Goal: Task Accomplishment & Management: Use online tool/utility

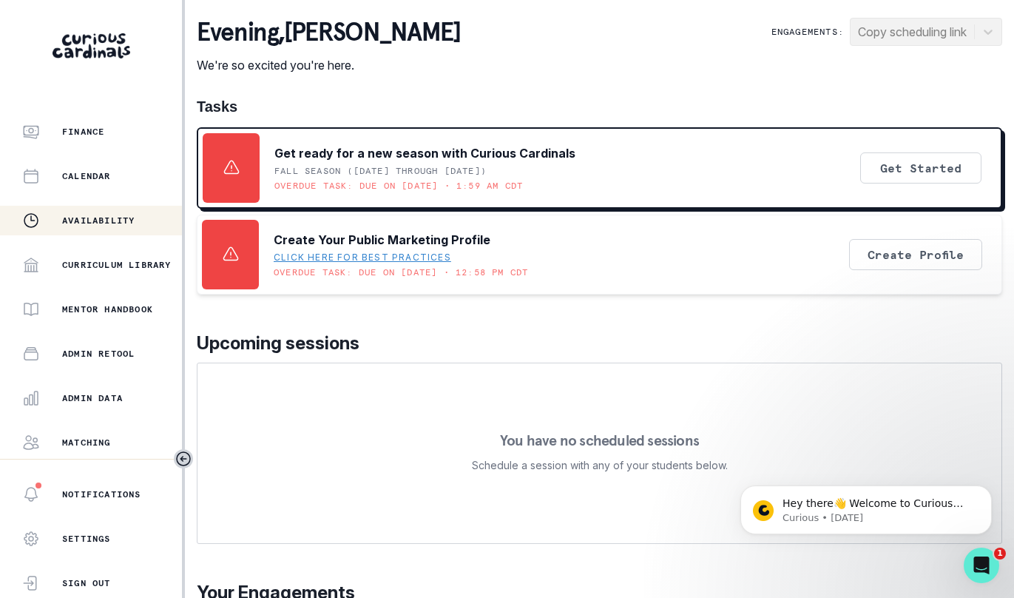
scroll to position [177, 0]
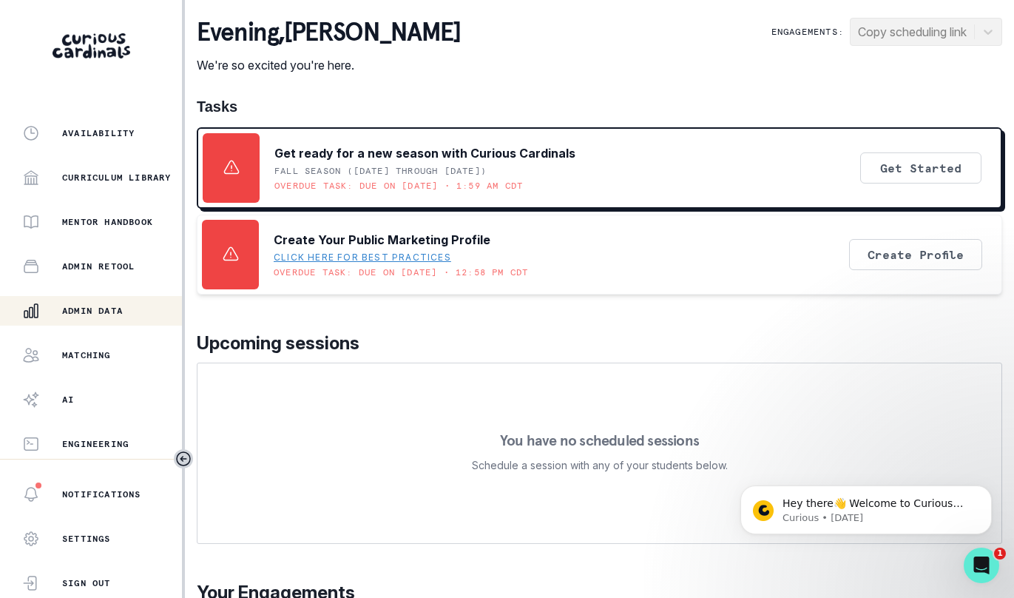
click at [129, 314] on div "Admin Data" at bounding box center [102, 311] width 160 height 18
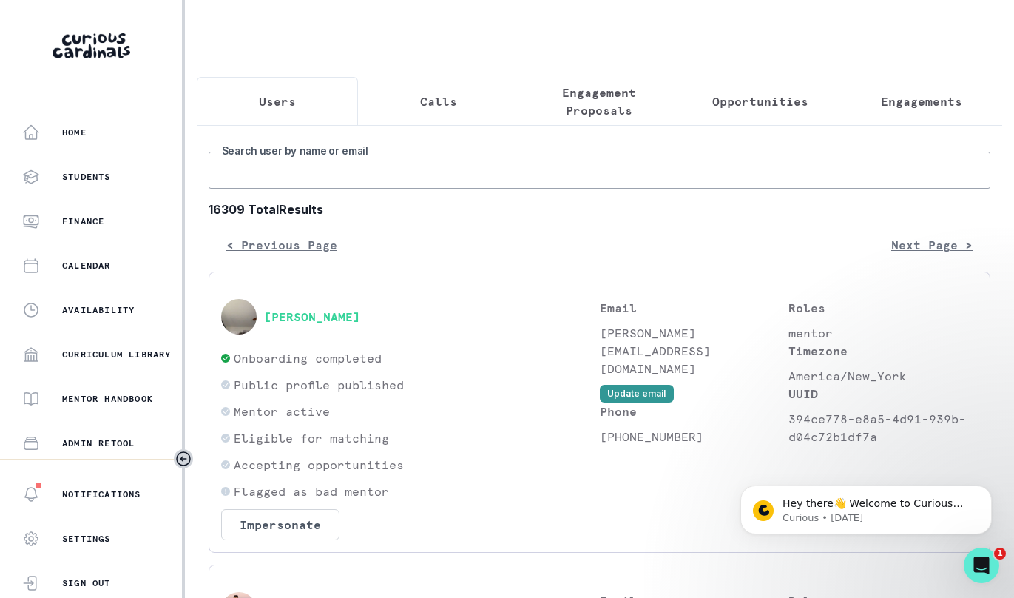
click at [305, 166] on input "Search user by name or email" at bounding box center [600, 170] width 782 height 37
type input "u"
type input "u plus education"
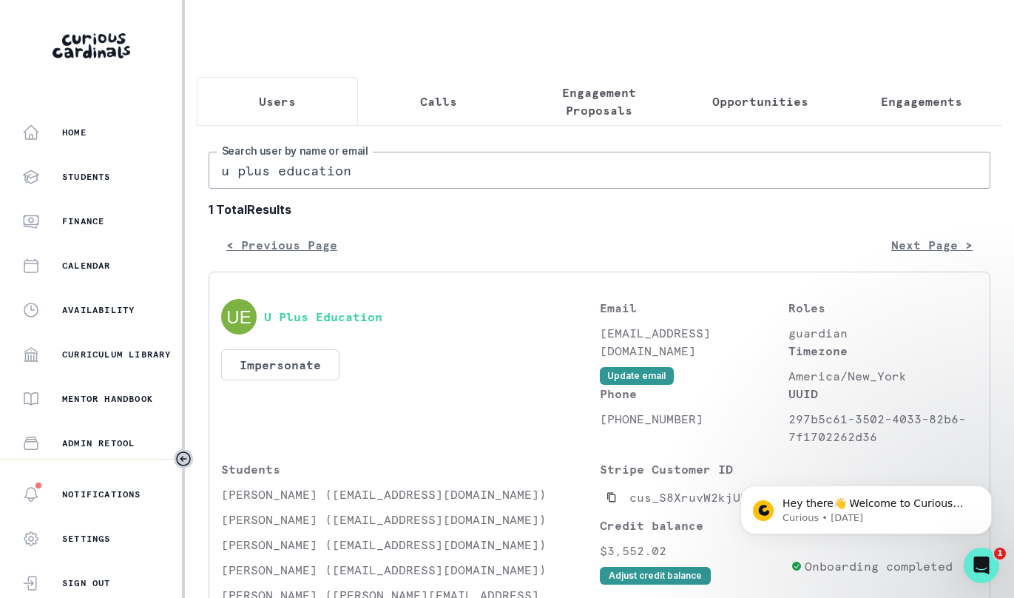
scroll to position [140, 0]
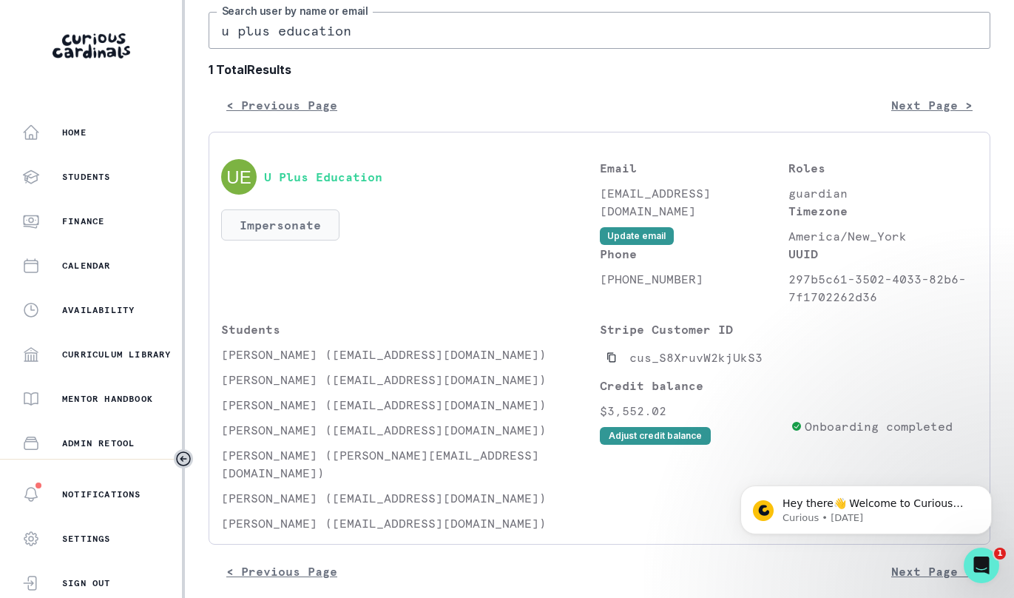
click at [316, 210] on button "Impersonate" at bounding box center [280, 224] width 118 height 31
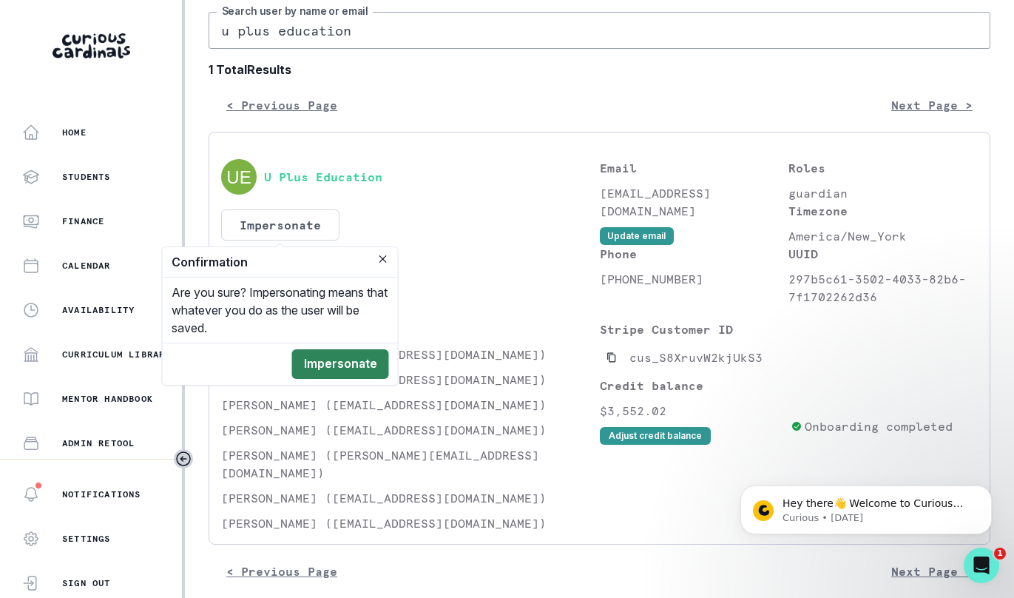
click at [320, 363] on button "Impersonate" at bounding box center [340, 364] width 97 height 30
